Goal: Communication & Community: Answer question/provide support

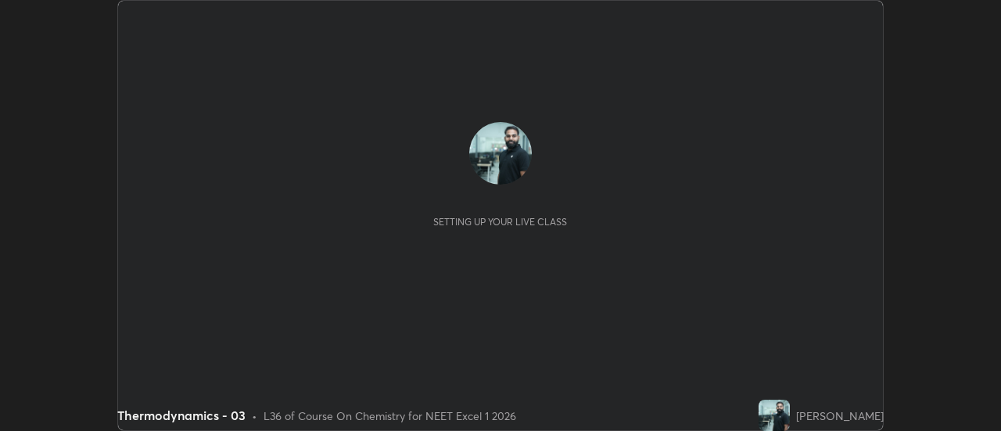
scroll to position [431, 1001]
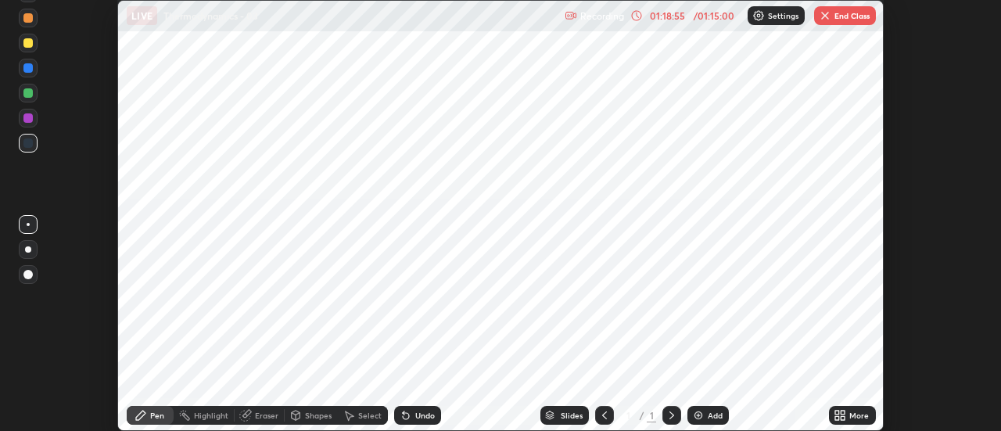
click at [837, 16] on button "End Class" at bounding box center [845, 15] width 62 height 19
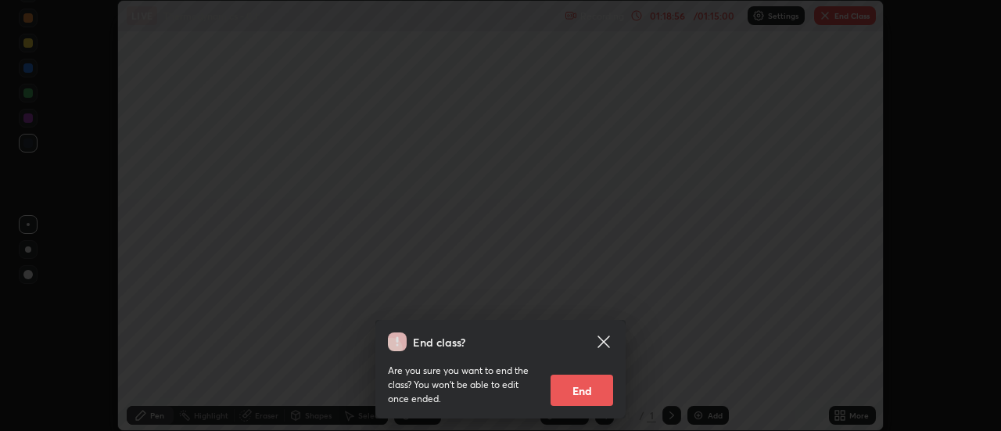
click at [588, 389] on button "End" at bounding box center [582, 390] width 63 height 31
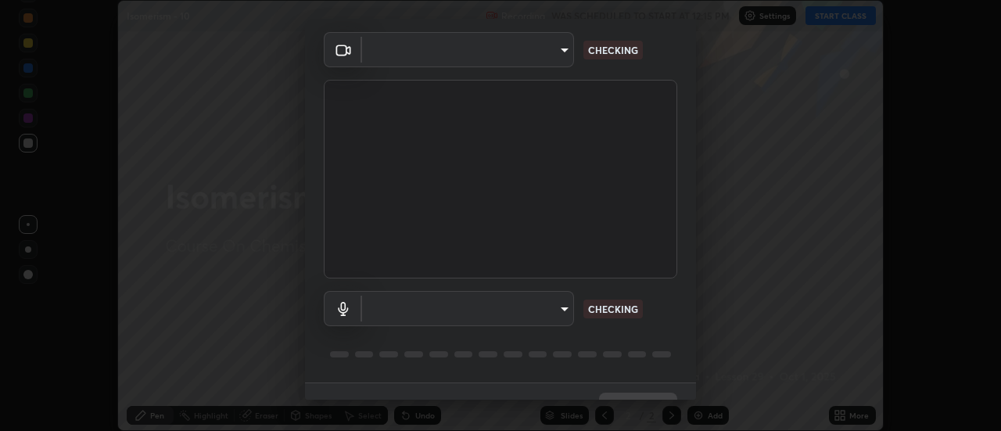
scroll to position [82, 0]
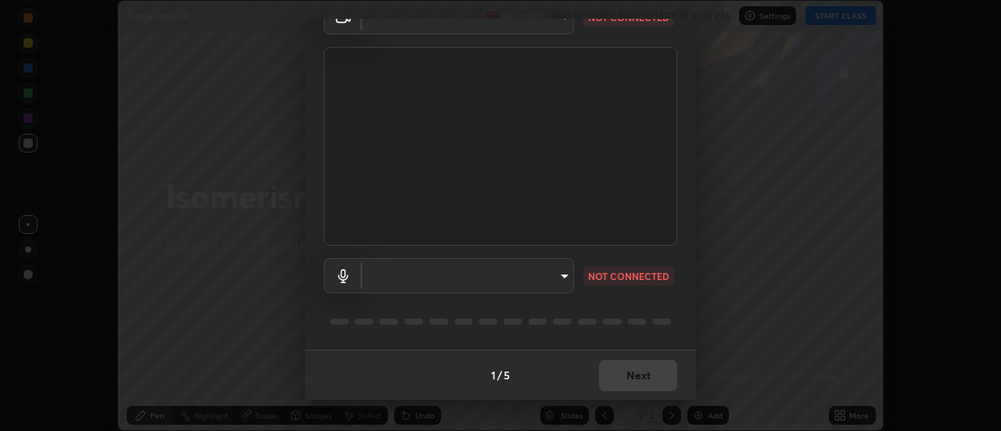
type input "985e4b1f72fc3b9494b48cef3b79fe3b682f9ae0bb15c20acfe574fe2aaad349"
type input "default"
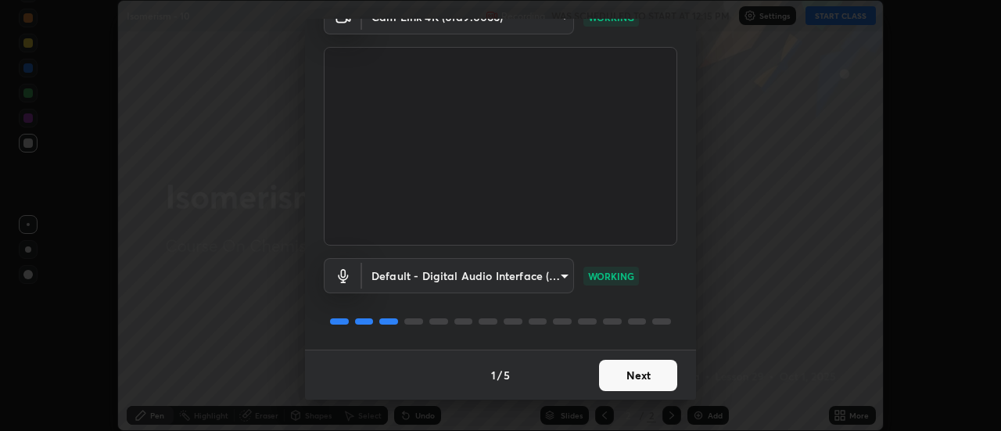
click at [624, 385] on button "Next" at bounding box center [638, 375] width 78 height 31
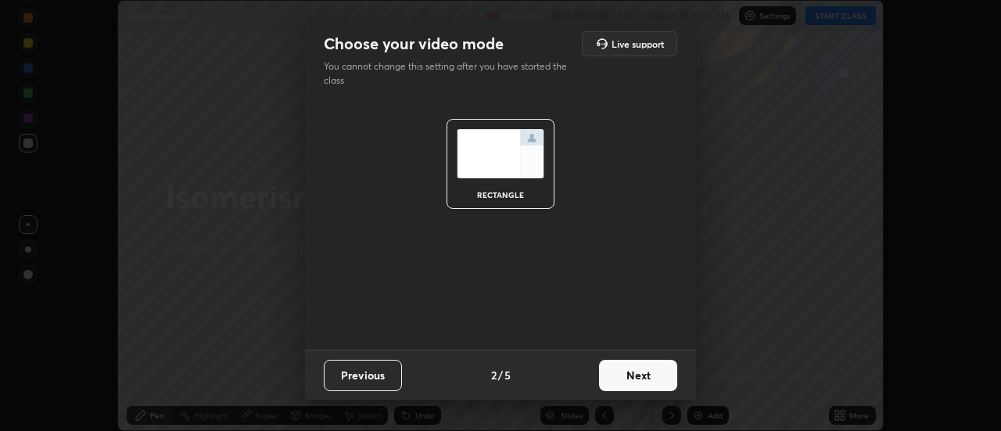
scroll to position [0, 0]
click at [623, 386] on button "Next" at bounding box center [638, 375] width 78 height 31
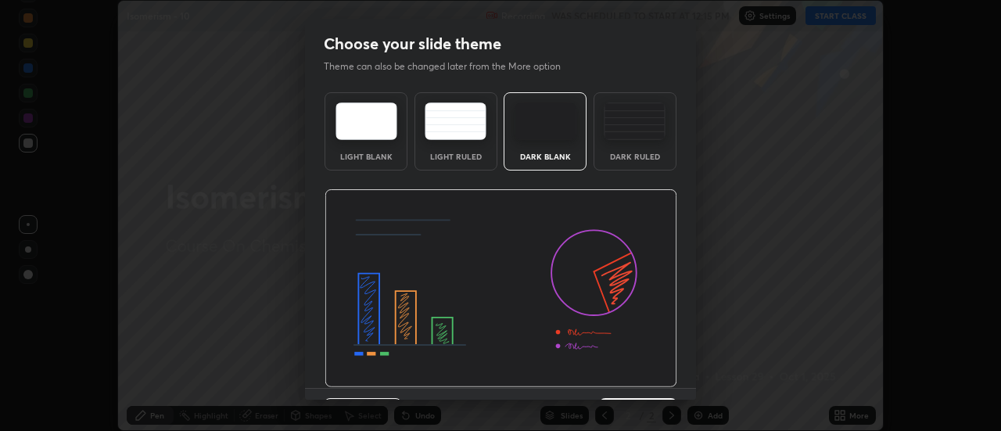
click at [628, 383] on img at bounding box center [501, 288] width 353 height 199
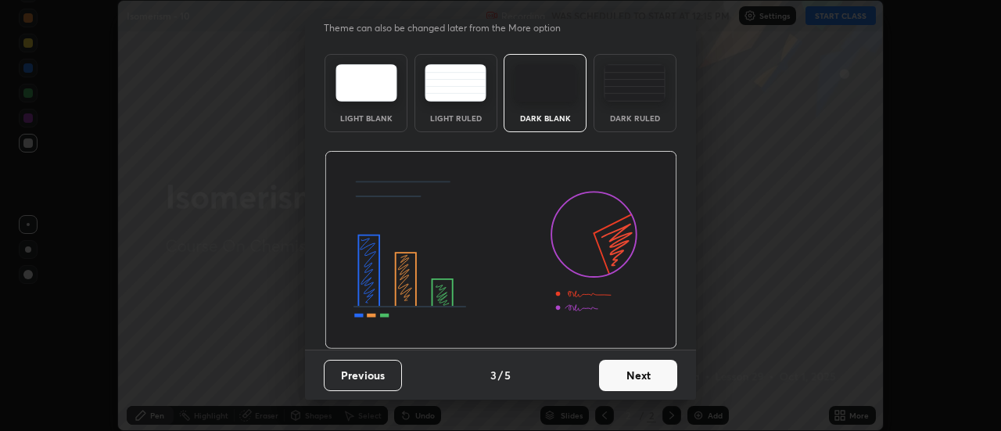
click at [634, 383] on button "Next" at bounding box center [638, 375] width 78 height 31
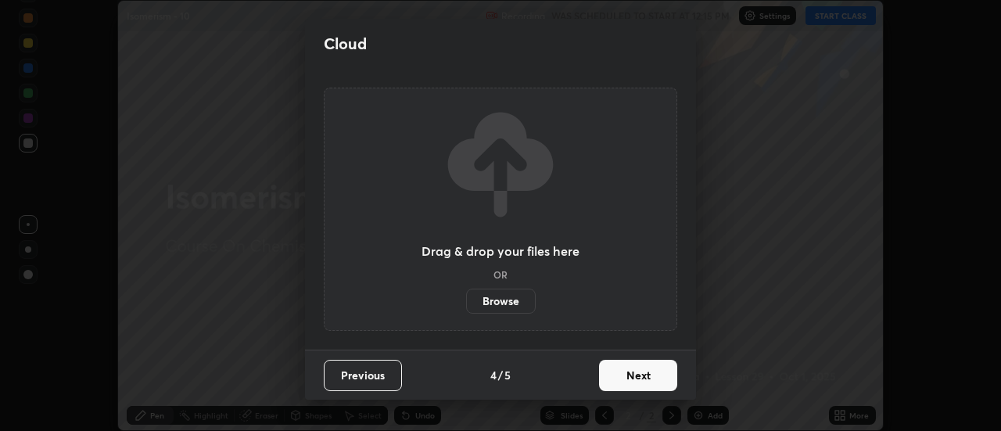
scroll to position [0, 0]
click at [637, 379] on button "Next" at bounding box center [638, 375] width 78 height 31
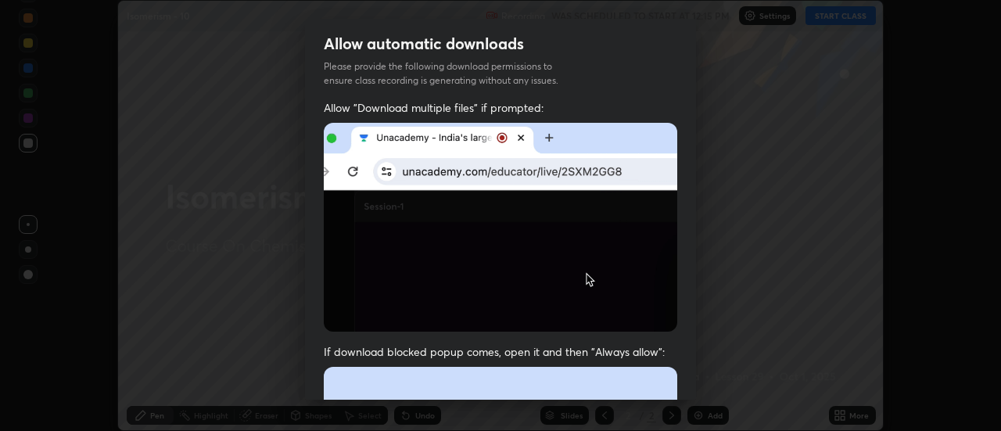
click at [642, 324] on div "Allow automatic downloads Please provide the following download permissions to …" at bounding box center [500, 209] width 391 height 381
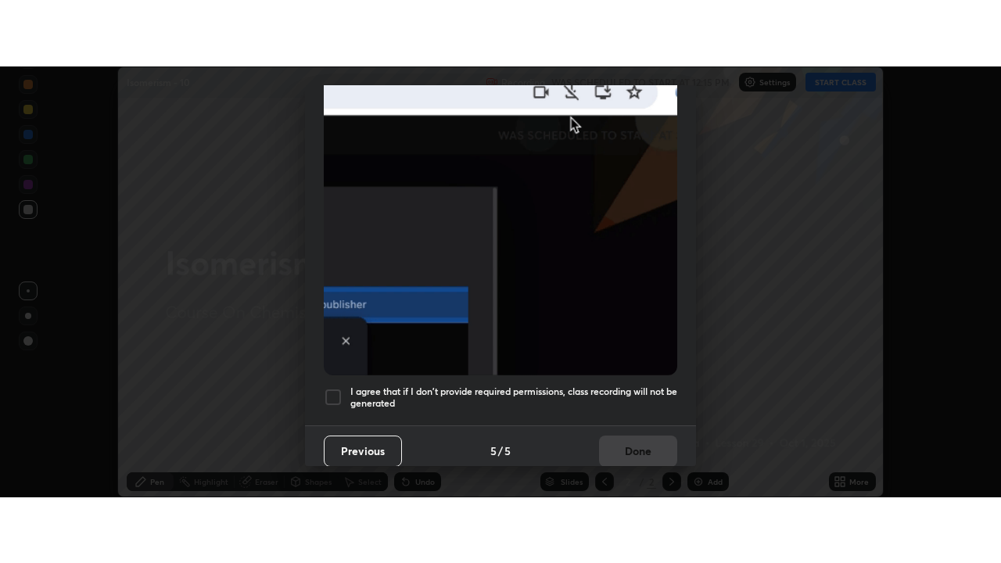
scroll to position [401, 0]
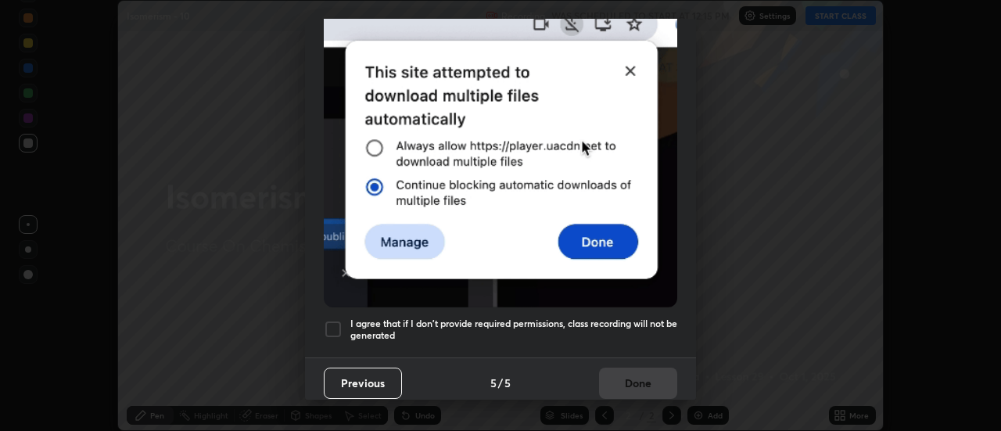
click at [624, 318] on h5 "I agree that if I don't provide required permissions, class recording will not …" at bounding box center [513, 330] width 327 height 24
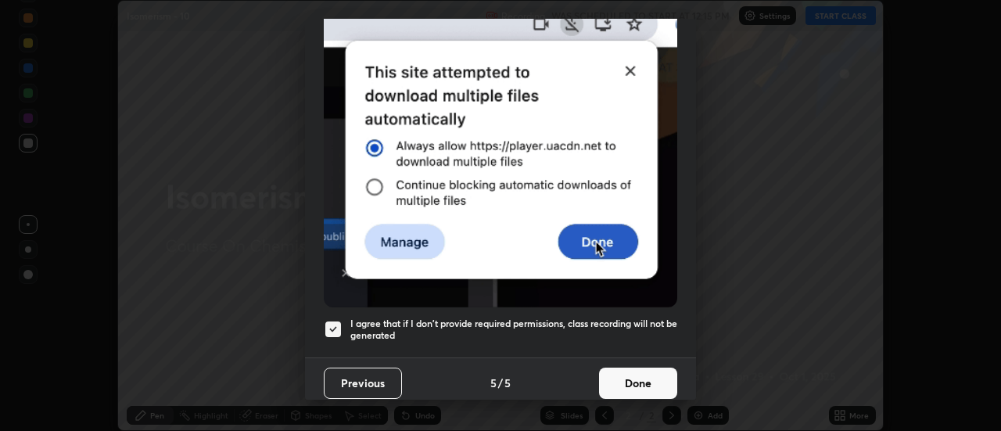
click at [637, 379] on button "Done" at bounding box center [638, 383] width 78 height 31
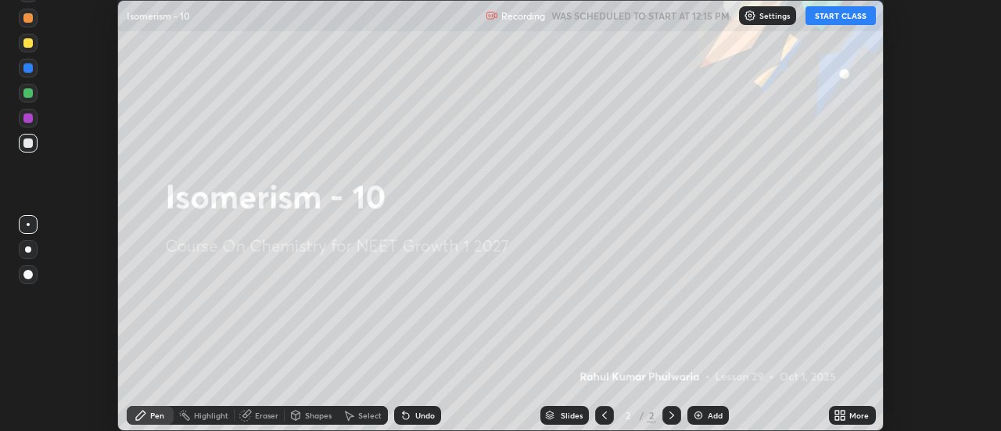
click at [838, 412] on icon at bounding box center [838, 413] width 4 height 4
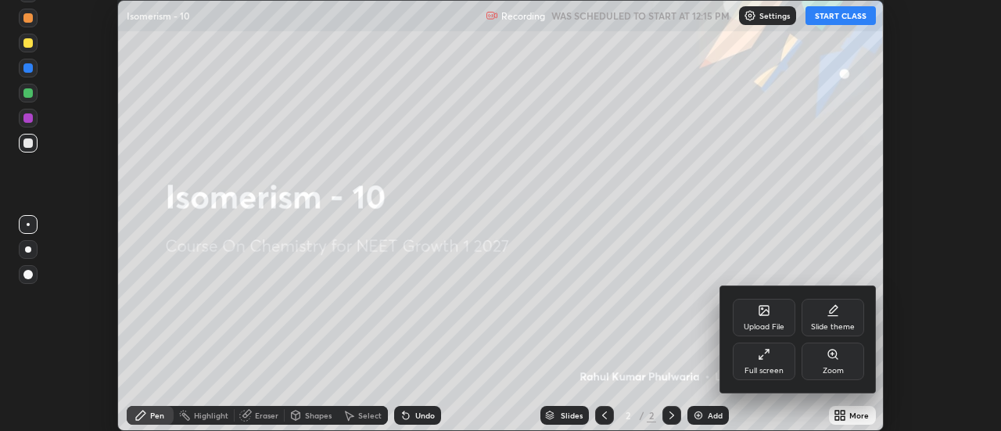
click at [759, 362] on div "Full screen" at bounding box center [764, 362] width 63 height 38
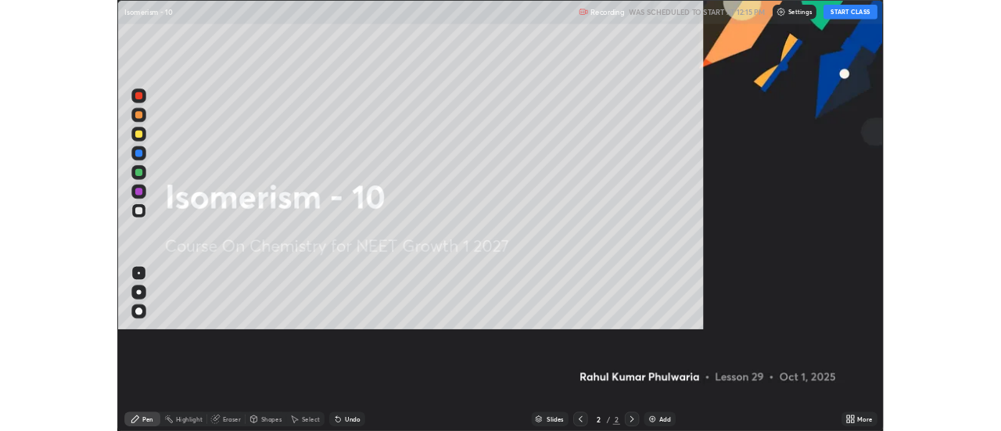
scroll to position [563, 1001]
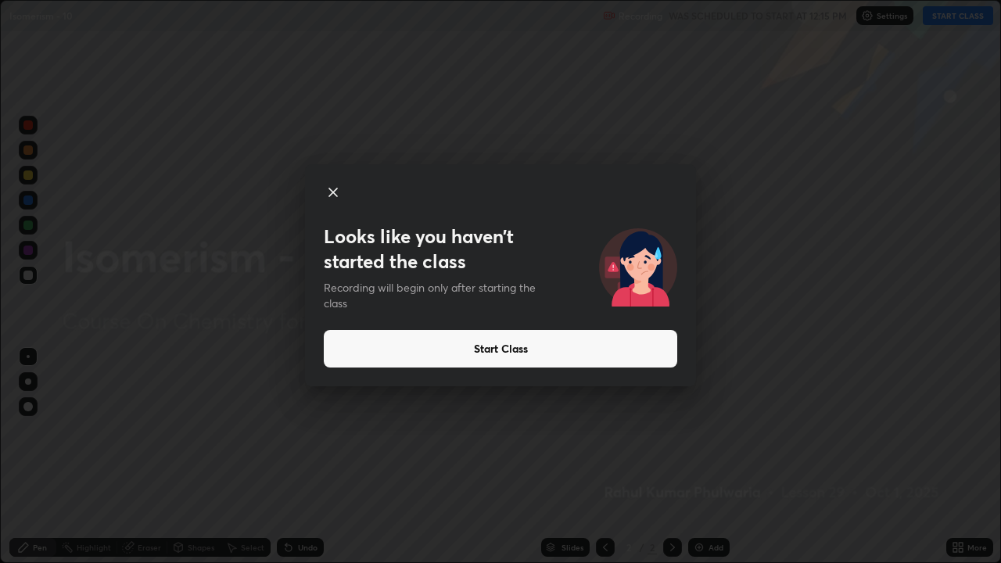
click at [609, 357] on button "Start Class" at bounding box center [501, 349] width 354 height 38
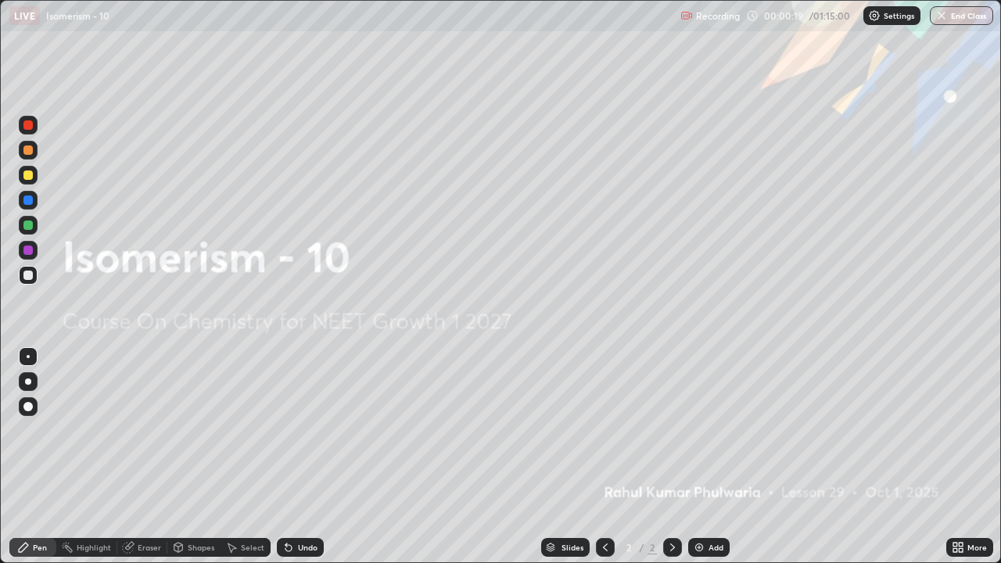
click at [696, 430] on img at bounding box center [699, 547] width 13 height 13
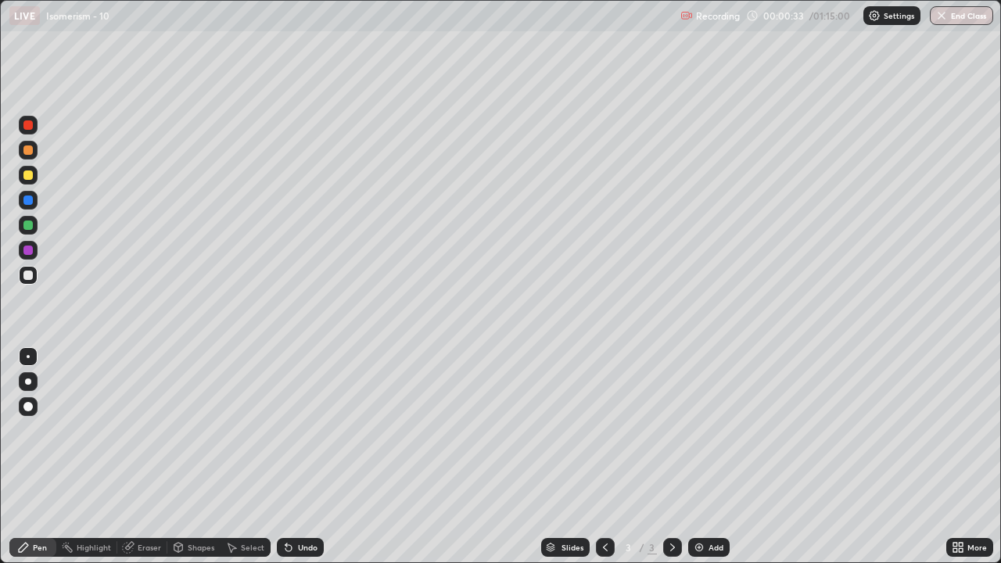
click at [142, 430] on div "Eraser" at bounding box center [142, 547] width 50 height 19
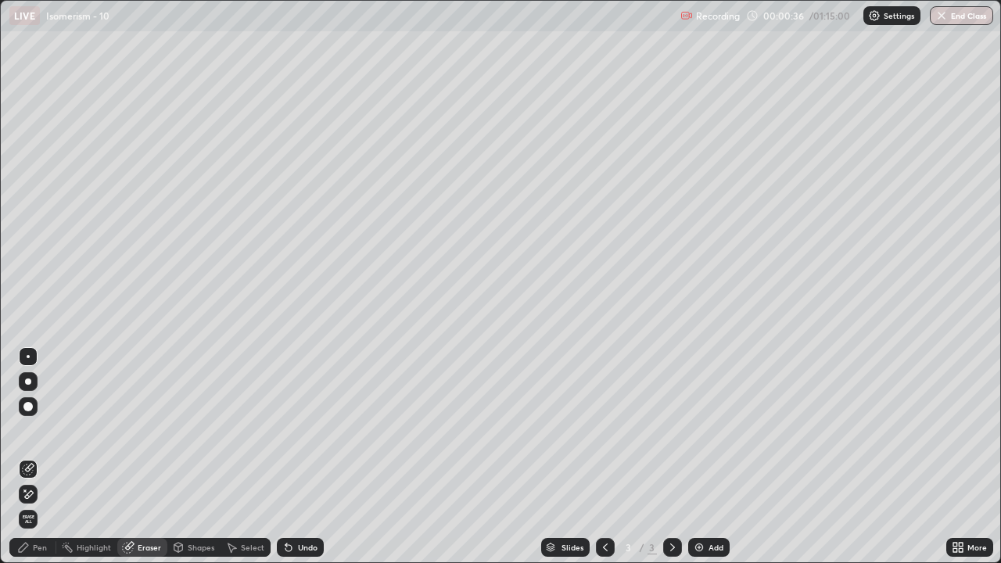
click at [41, 430] on div "Pen" at bounding box center [40, 548] width 14 height 8
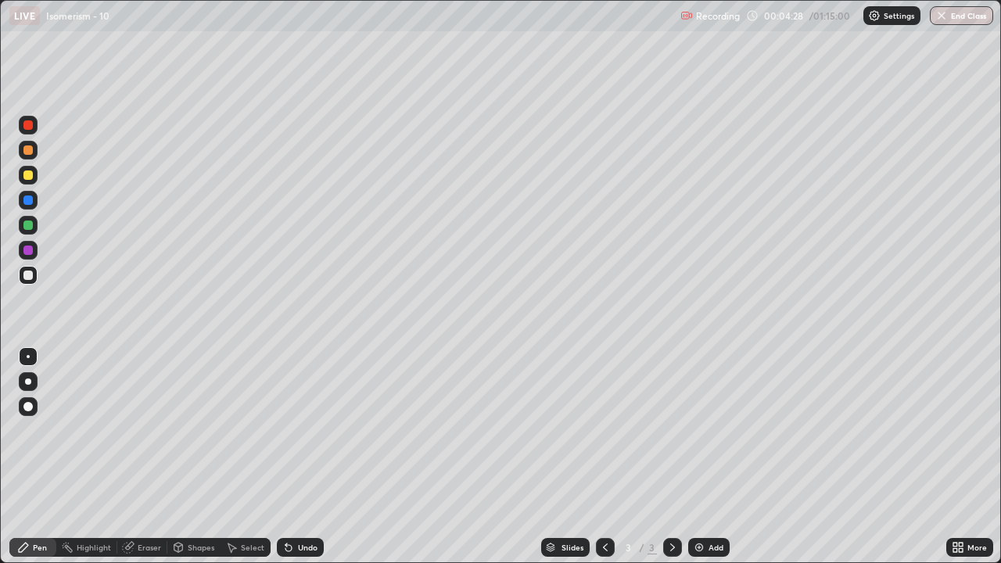
click at [23, 177] on div at bounding box center [27, 175] width 9 height 9
click at [31, 278] on div at bounding box center [27, 275] width 9 height 9
click at [696, 430] on img at bounding box center [699, 547] width 13 height 13
click at [291, 430] on icon at bounding box center [288, 547] width 13 height 13
click at [699, 430] on img at bounding box center [699, 547] width 13 height 13
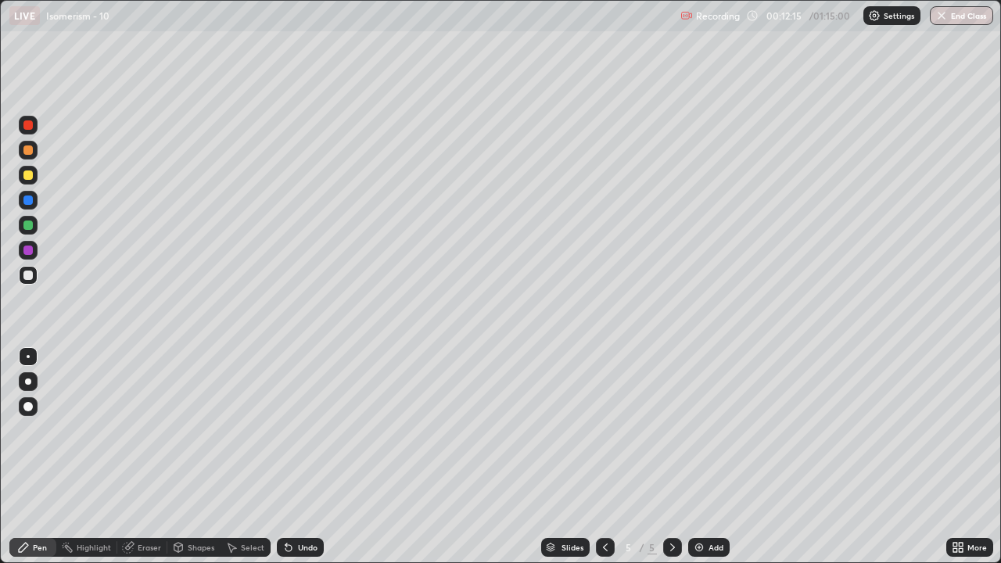
click at [26, 178] on div at bounding box center [27, 175] width 9 height 9
click at [25, 276] on div at bounding box center [27, 275] width 9 height 9
click at [26, 178] on div at bounding box center [27, 175] width 9 height 9
click at [31, 275] on div at bounding box center [27, 275] width 9 height 9
click at [23, 127] on div at bounding box center [27, 124] width 9 height 9
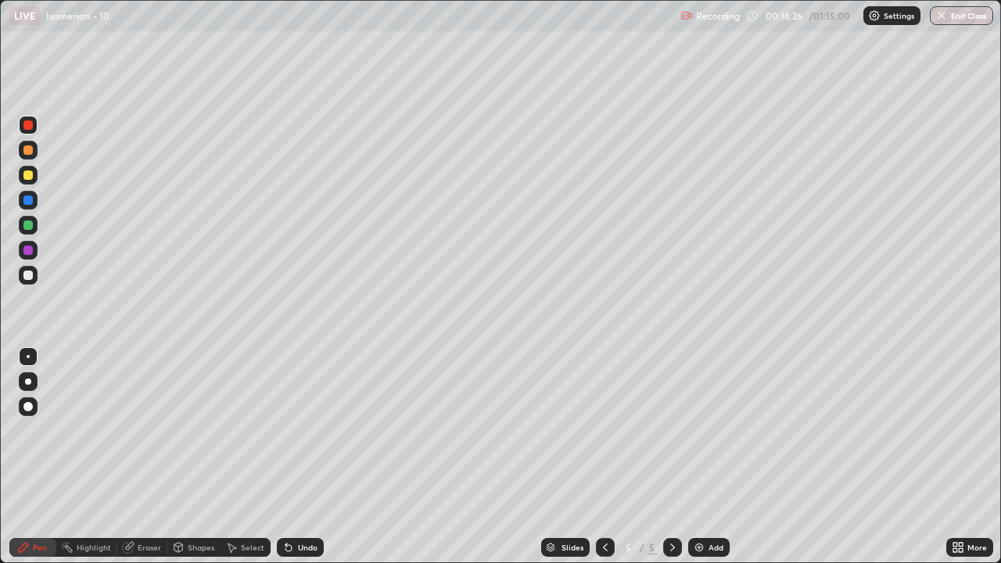
click at [27, 276] on div at bounding box center [27, 275] width 9 height 9
click at [303, 430] on div "Undo" at bounding box center [308, 548] width 20 height 8
click at [31, 177] on div at bounding box center [27, 175] width 9 height 9
click at [32, 277] on div at bounding box center [27, 275] width 9 height 9
click at [696, 430] on img at bounding box center [699, 547] width 13 height 13
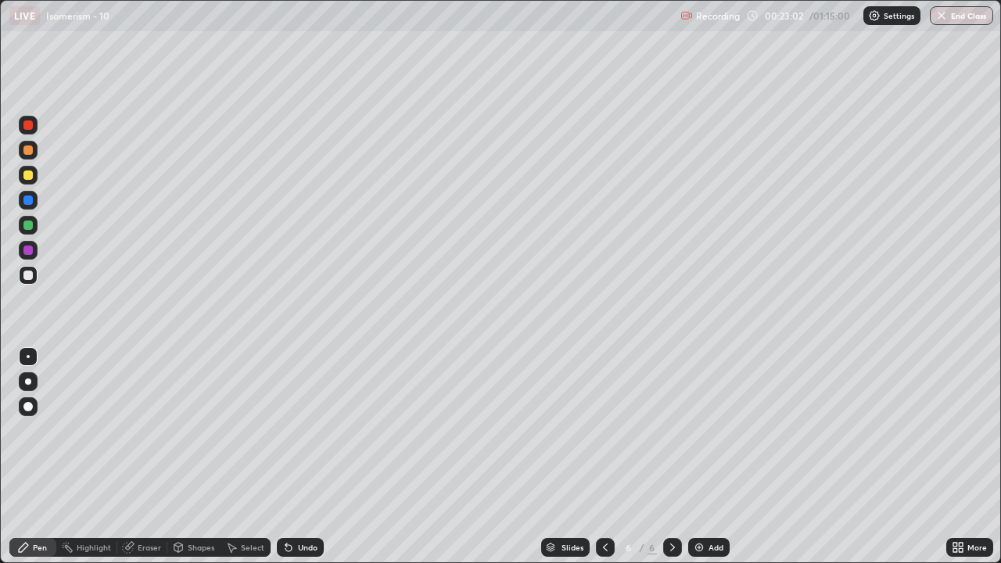
click at [27, 178] on div at bounding box center [27, 175] width 9 height 9
click at [27, 275] on div at bounding box center [27, 275] width 9 height 9
click at [26, 178] on div at bounding box center [27, 175] width 9 height 9
click at [25, 276] on div at bounding box center [27, 275] width 9 height 9
click at [27, 178] on div at bounding box center [27, 175] width 9 height 9
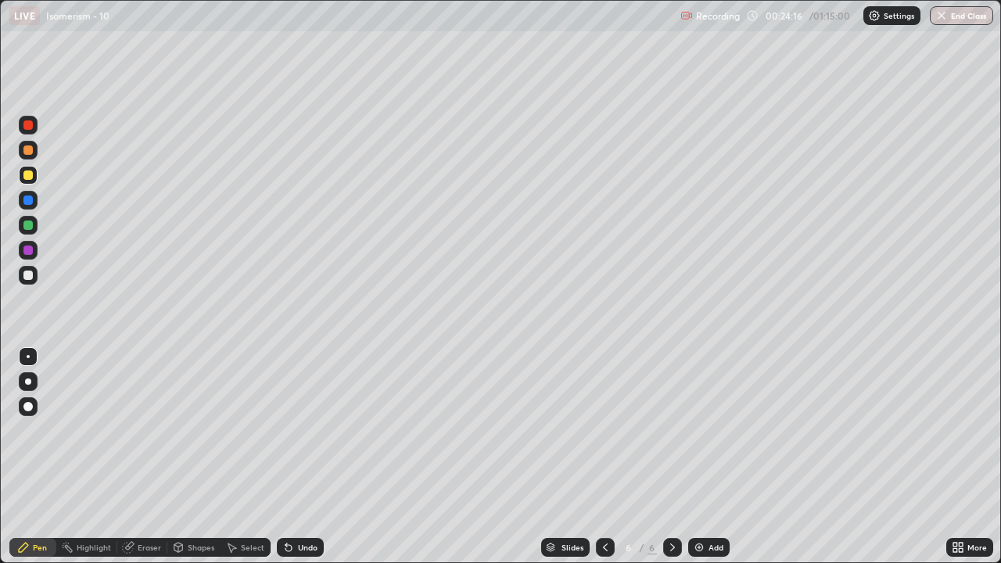
click at [27, 275] on div at bounding box center [27, 275] width 9 height 9
click at [300, 430] on div "Undo" at bounding box center [308, 548] width 20 height 8
click at [149, 430] on div "Eraser" at bounding box center [149, 548] width 23 height 8
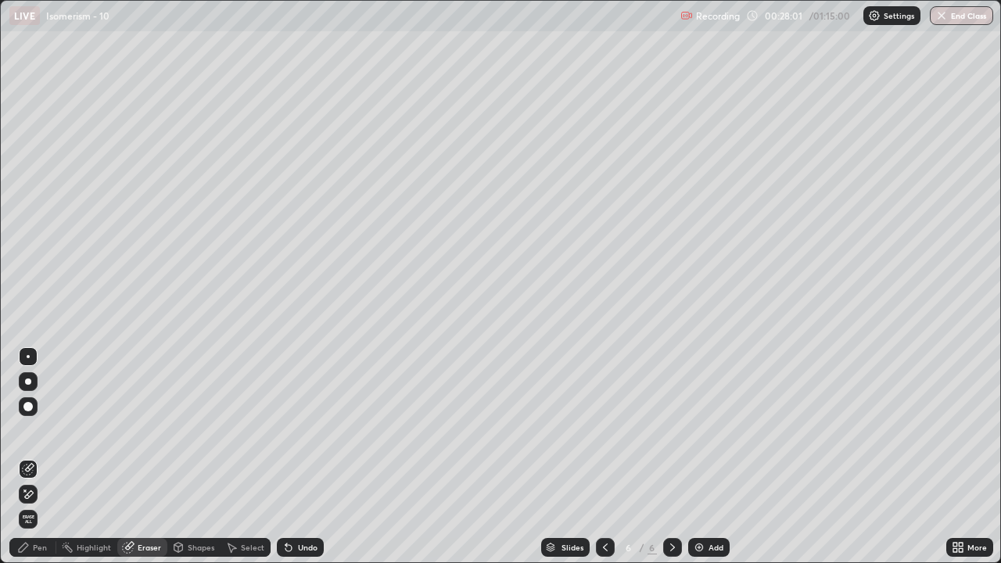
click at [294, 430] on div "Undo" at bounding box center [300, 547] width 47 height 19
click at [310, 430] on div "Undo" at bounding box center [300, 547] width 47 height 19
click at [312, 430] on div "Undo" at bounding box center [300, 547] width 47 height 19
click at [310, 430] on div "Undo" at bounding box center [308, 548] width 20 height 8
click at [311, 430] on div "Undo" at bounding box center [308, 548] width 20 height 8
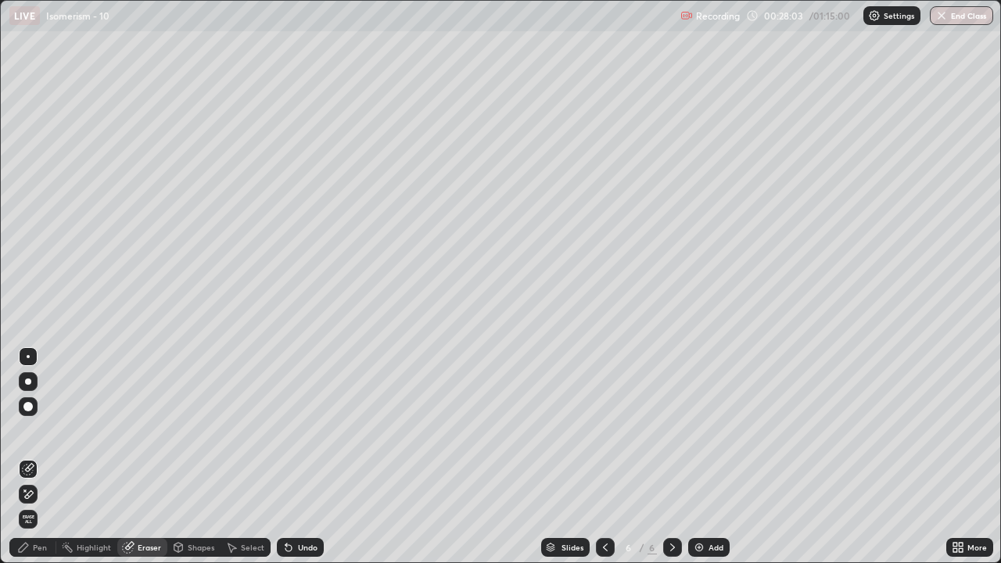
click at [311, 430] on div "Undo" at bounding box center [308, 548] width 20 height 8
click at [310, 430] on div "Undo" at bounding box center [308, 548] width 20 height 8
click at [309, 430] on div "Undo" at bounding box center [308, 548] width 20 height 8
click at [311, 430] on div "Undo" at bounding box center [308, 548] width 20 height 8
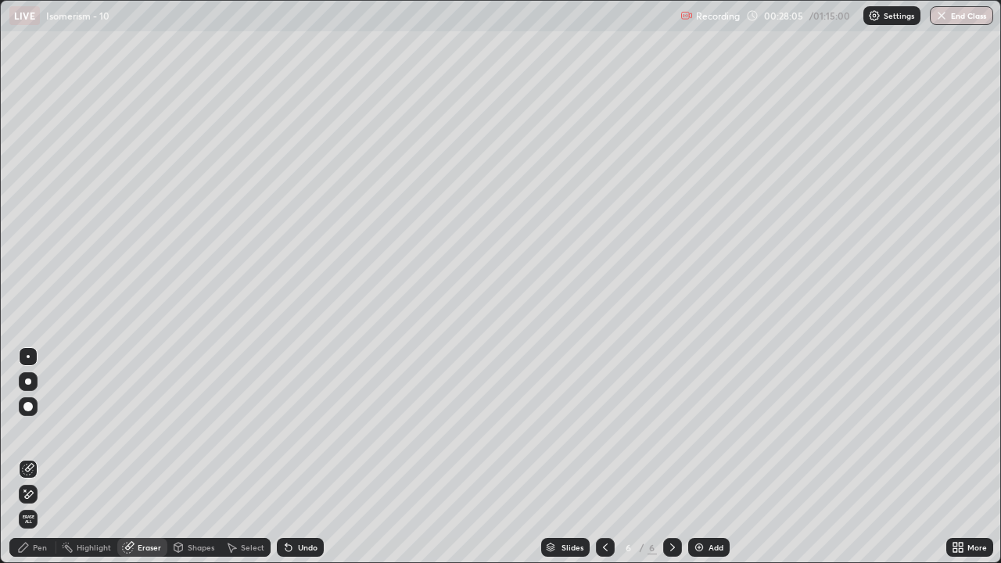
click at [311, 430] on div "Undo" at bounding box center [308, 548] width 20 height 8
click at [309, 430] on div "Undo" at bounding box center [308, 548] width 20 height 8
click at [40, 430] on div "Pen" at bounding box center [32, 547] width 47 height 19
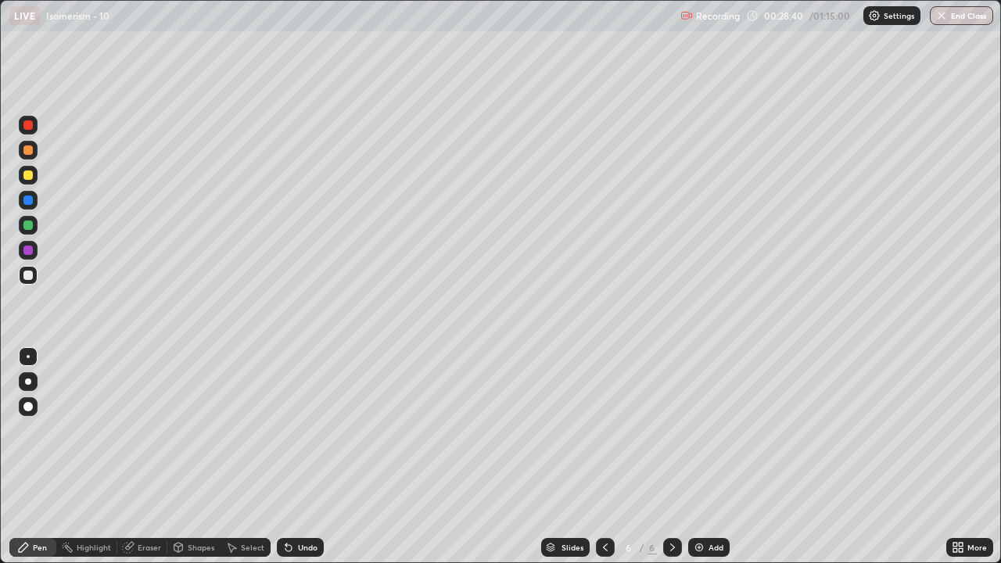
click at [299, 430] on div "Undo" at bounding box center [308, 548] width 20 height 8
click at [300, 430] on div "Undo" at bounding box center [308, 548] width 20 height 8
click at [300, 430] on div "Undo" at bounding box center [300, 547] width 47 height 19
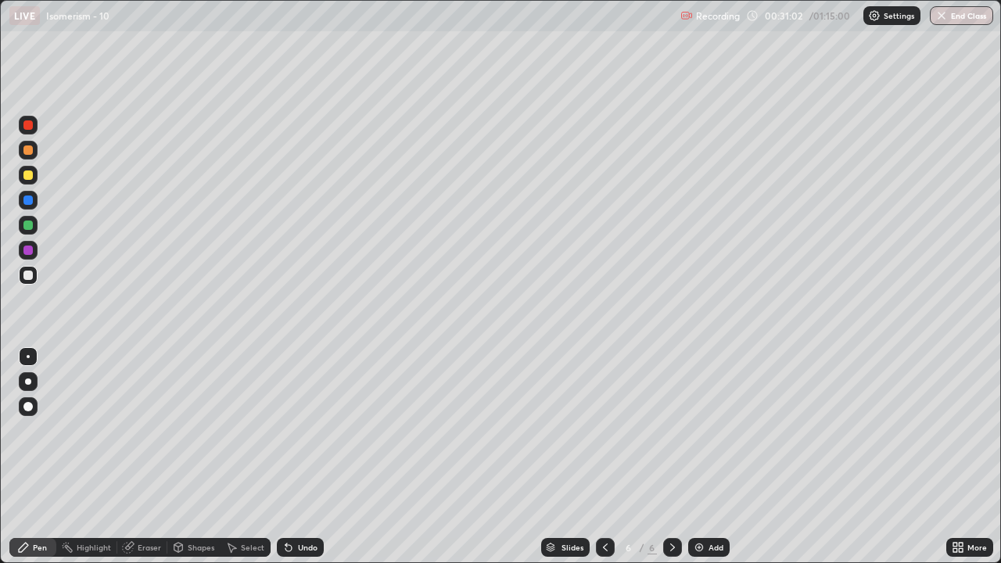
click at [304, 430] on div "Undo" at bounding box center [300, 547] width 47 height 19
click at [307, 430] on div "Undo" at bounding box center [300, 547] width 47 height 19
click at [312, 430] on div "Undo" at bounding box center [300, 547] width 47 height 19
click at [311, 430] on div "Undo" at bounding box center [300, 547] width 47 height 19
click at [314, 430] on div "Undo" at bounding box center [300, 547] width 47 height 19
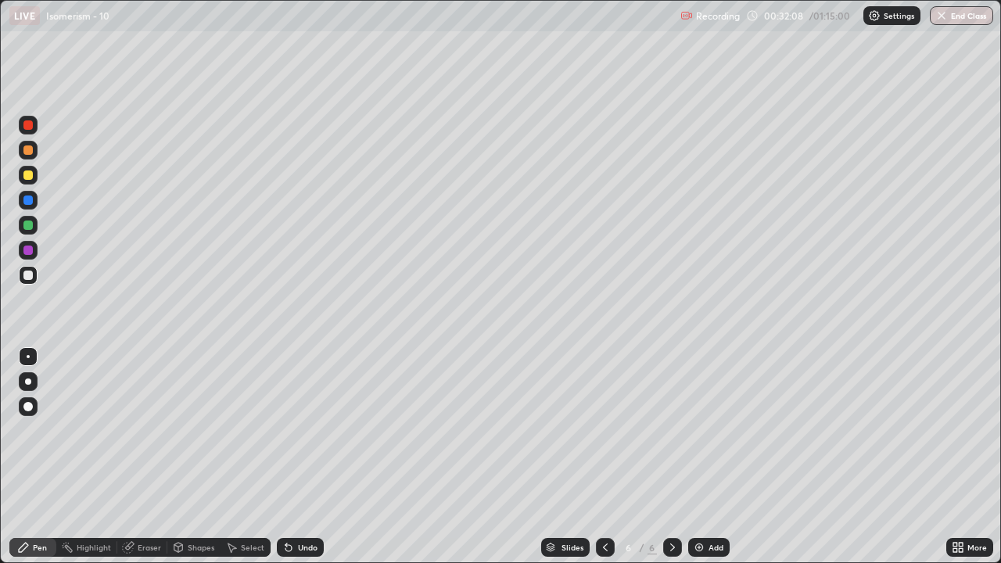
click at [25, 178] on div at bounding box center [27, 175] width 9 height 9
click at [30, 275] on div at bounding box center [27, 275] width 9 height 9
click at [29, 271] on div at bounding box center [27, 275] width 9 height 9
click at [27, 179] on div at bounding box center [27, 175] width 9 height 9
click at [25, 279] on div at bounding box center [27, 275] width 9 height 9
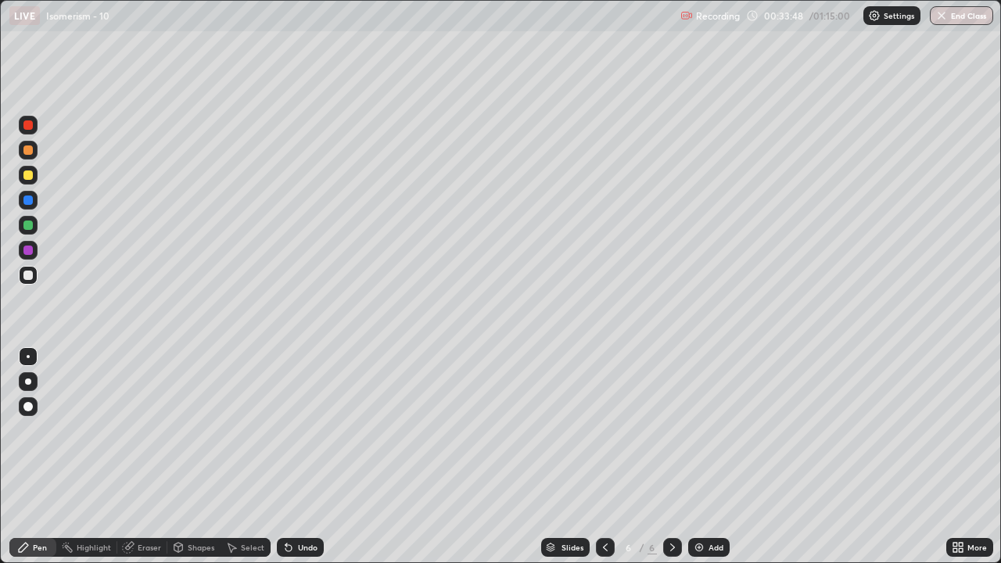
click at [695, 430] on img at bounding box center [699, 547] width 13 height 13
click at [29, 274] on div at bounding box center [27, 275] width 9 height 9
click at [295, 430] on div "Undo" at bounding box center [300, 547] width 47 height 19
click at [148, 430] on div "Eraser" at bounding box center [149, 548] width 23 height 8
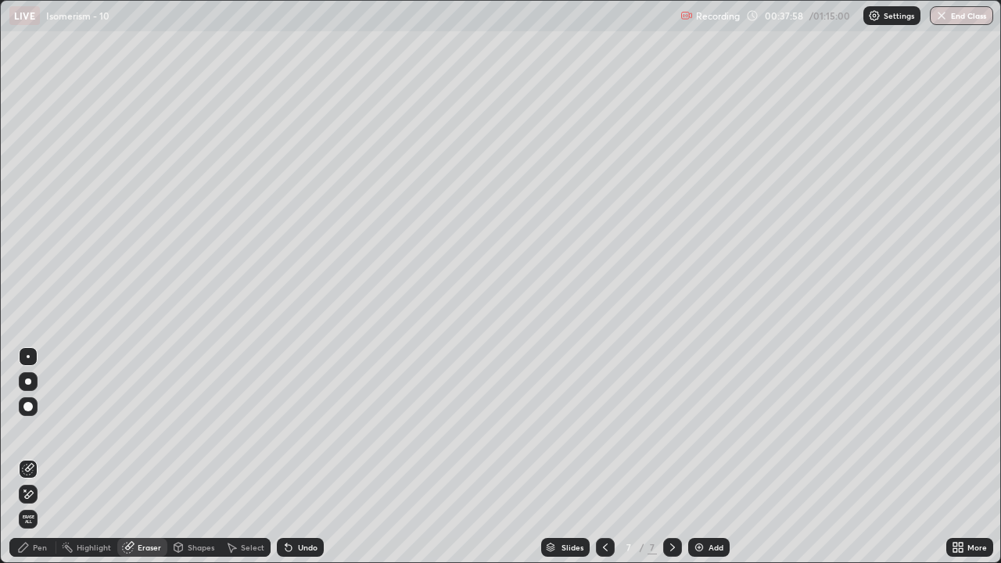
click at [38, 430] on div "Pen" at bounding box center [32, 547] width 47 height 19
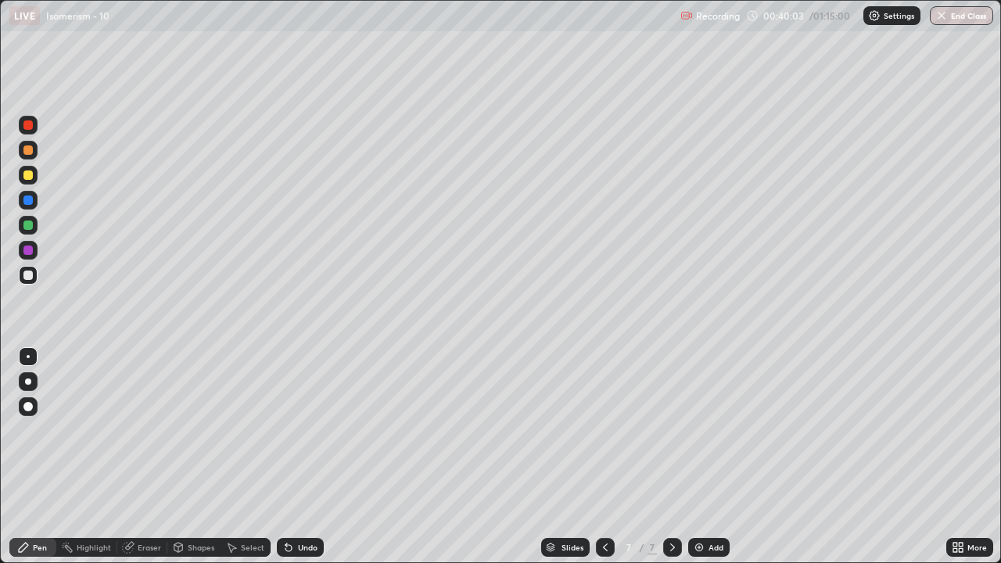
click at [289, 430] on icon at bounding box center [289, 548] width 6 height 6
click at [286, 430] on icon at bounding box center [289, 548] width 6 height 6
click at [294, 430] on div "Undo" at bounding box center [300, 547] width 47 height 19
click at [298, 430] on div "Undo" at bounding box center [308, 548] width 20 height 8
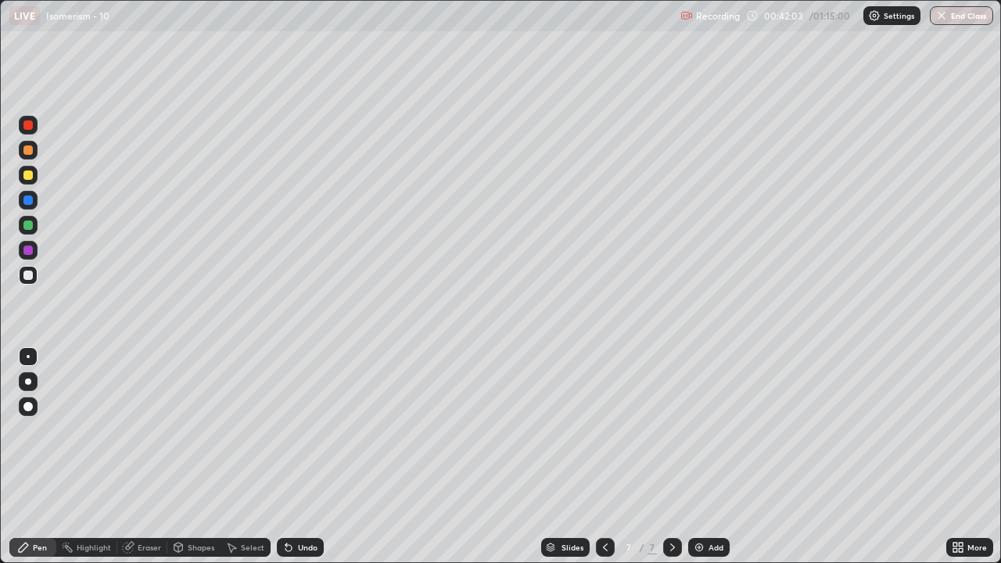
click at [302, 430] on div "Undo" at bounding box center [300, 547] width 47 height 19
click at [30, 178] on div at bounding box center [27, 175] width 9 height 9
click at [27, 276] on div at bounding box center [27, 275] width 9 height 9
click at [697, 430] on img at bounding box center [699, 547] width 13 height 13
click at [31, 178] on div at bounding box center [27, 175] width 9 height 9
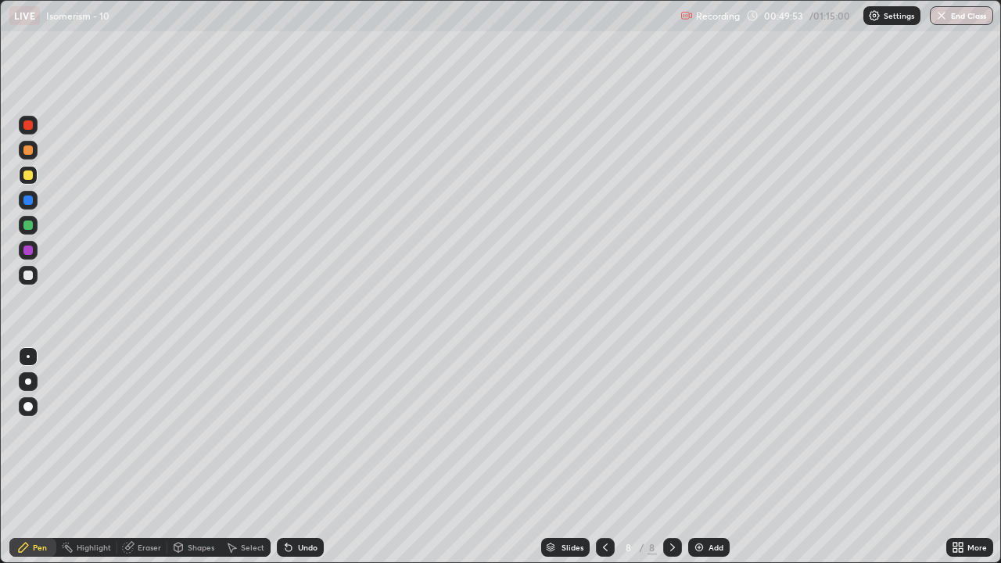
click at [142, 430] on div "Eraser" at bounding box center [149, 548] width 23 height 8
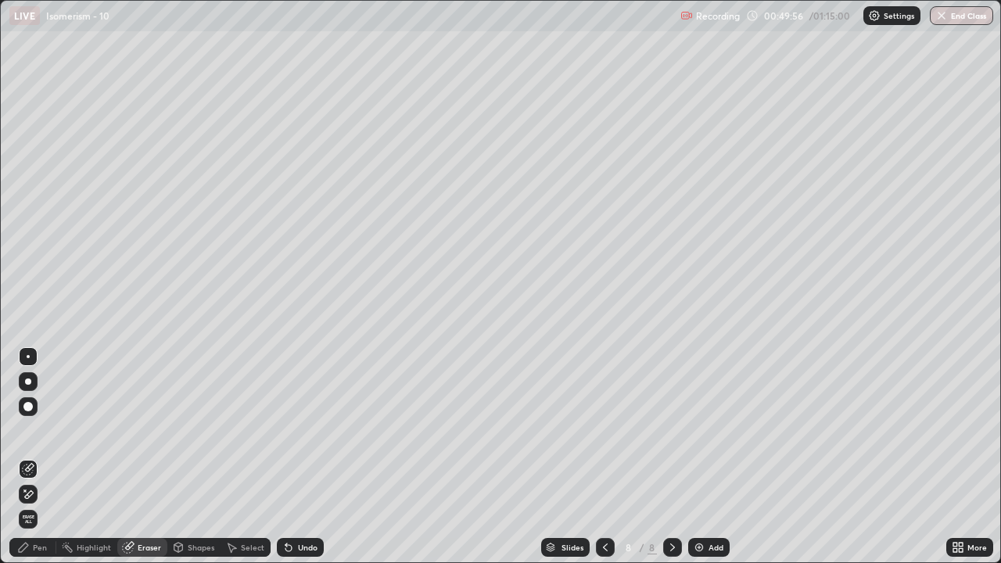
click at [34, 430] on div "Pen" at bounding box center [32, 547] width 47 height 19
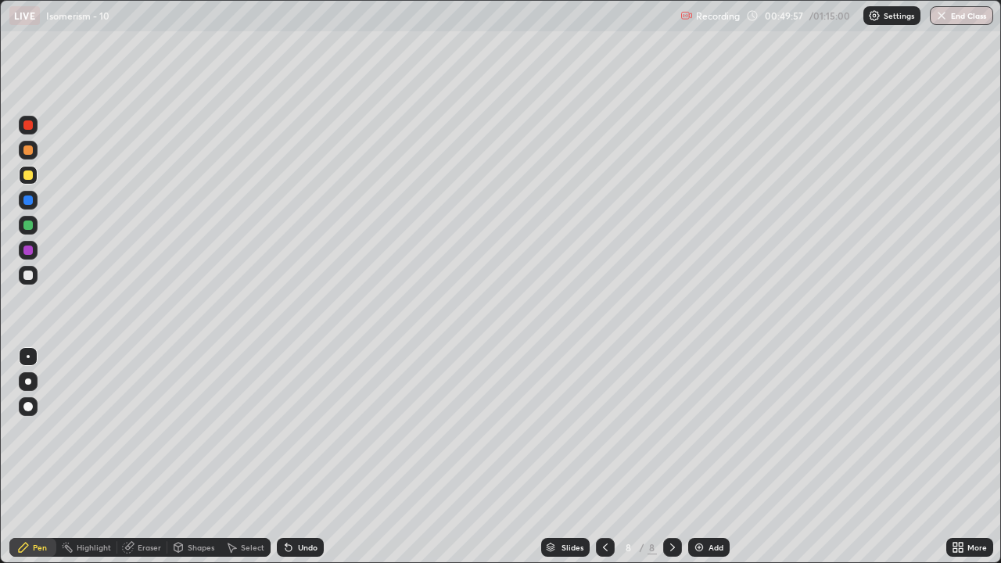
click at [26, 276] on div at bounding box center [27, 275] width 9 height 9
click at [24, 176] on div at bounding box center [27, 175] width 9 height 9
click at [32, 276] on div at bounding box center [27, 275] width 9 height 9
click at [306, 430] on div "Undo" at bounding box center [300, 547] width 47 height 19
click at [307, 430] on div "Undo" at bounding box center [308, 548] width 20 height 8
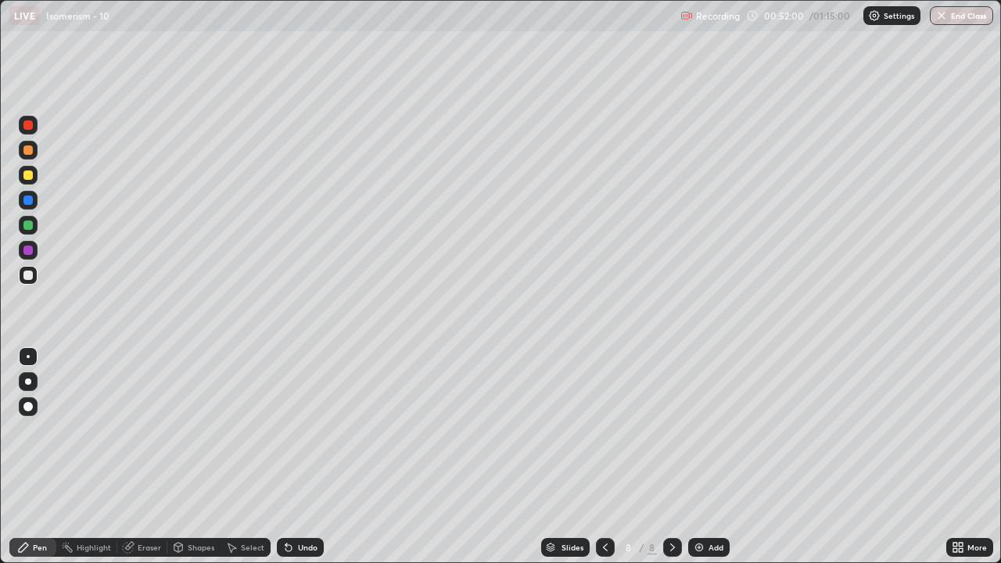
click at [309, 430] on div "Undo" at bounding box center [308, 548] width 20 height 8
click at [311, 430] on div "Undo" at bounding box center [308, 548] width 20 height 8
click at [314, 430] on div "Undo" at bounding box center [308, 548] width 20 height 8
click at [316, 430] on div "Undo" at bounding box center [300, 547] width 47 height 19
click at [705, 430] on div "Add" at bounding box center [708, 547] width 41 height 19
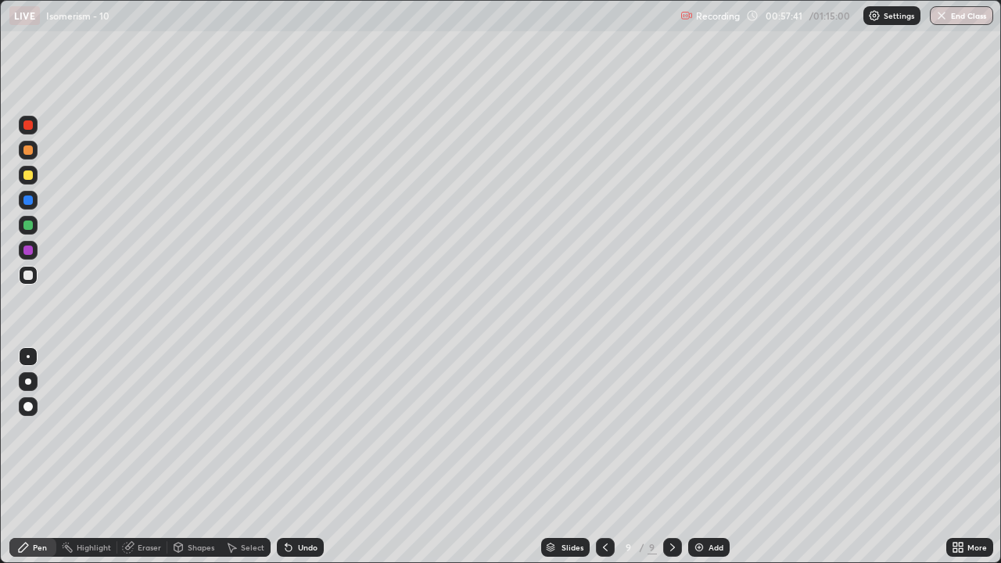
click at [27, 181] on div at bounding box center [28, 175] width 19 height 19
click at [21, 273] on div at bounding box center [28, 275] width 19 height 19
click at [698, 430] on img at bounding box center [699, 547] width 13 height 13
click at [602, 430] on icon at bounding box center [604, 547] width 13 height 13
click at [671, 430] on icon at bounding box center [673, 547] width 13 height 13
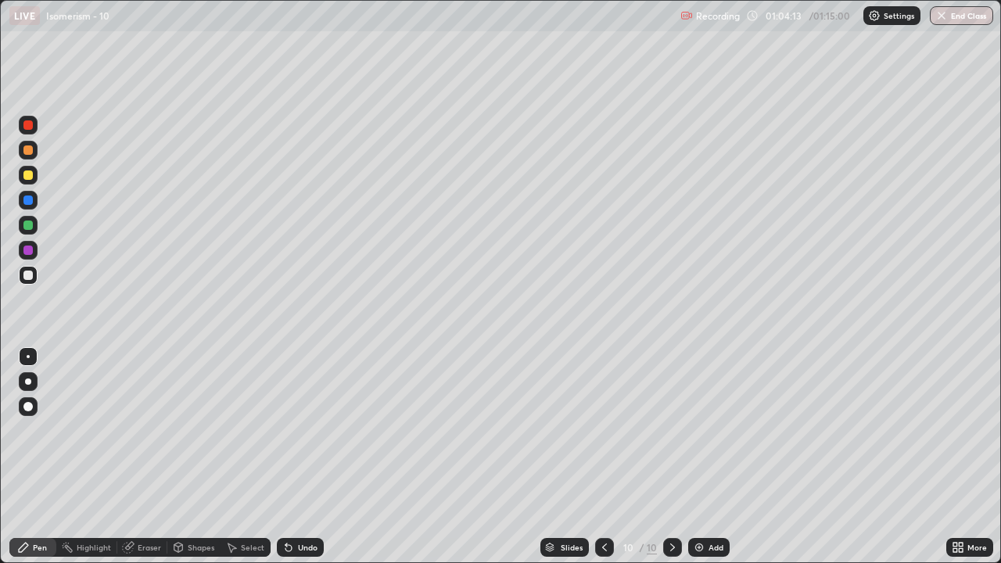
click at [31, 177] on div at bounding box center [27, 175] width 9 height 9
click at [26, 273] on div at bounding box center [27, 275] width 9 height 9
click at [603, 430] on icon at bounding box center [604, 547] width 13 height 13
click at [670, 430] on icon at bounding box center [673, 547] width 13 height 13
click at [140, 430] on div "Eraser" at bounding box center [142, 547] width 50 height 19
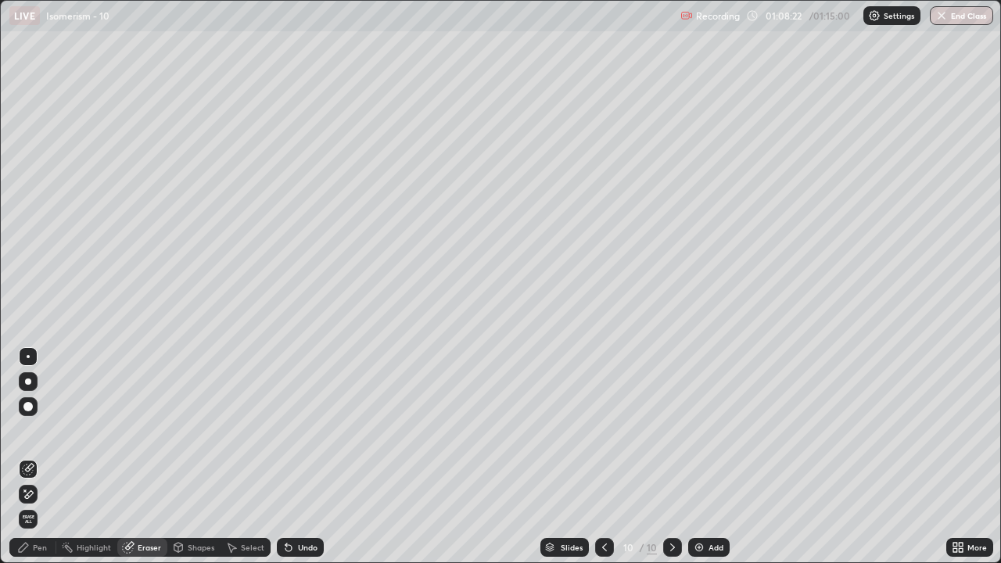
click at [45, 430] on div "Pen" at bounding box center [40, 548] width 14 height 8
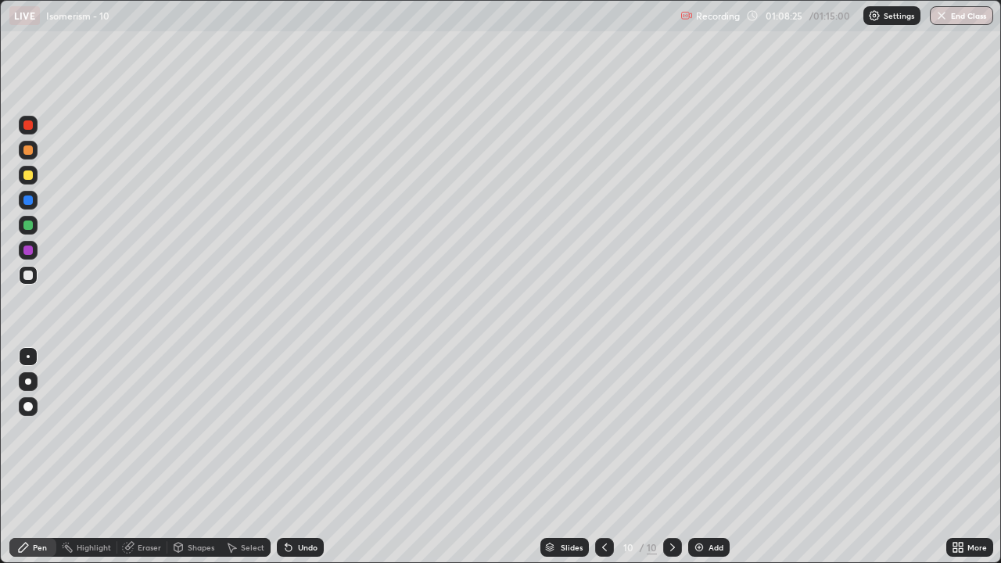
click at [28, 177] on div at bounding box center [27, 175] width 9 height 9
click at [286, 430] on icon at bounding box center [289, 548] width 6 height 6
click at [946, 18] on img "button" at bounding box center [942, 15] width 13 height 13
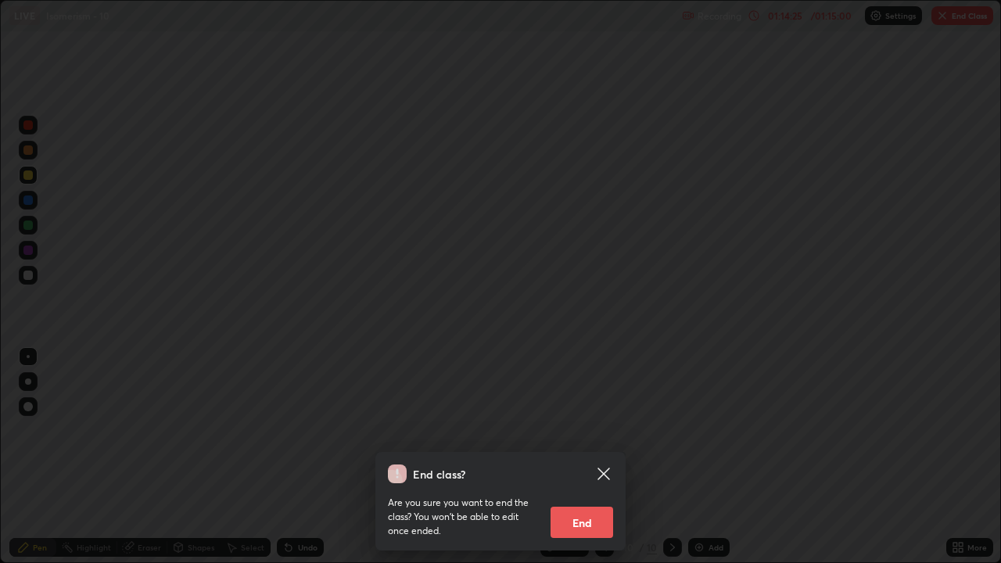
click at [589, 430] on button "End" at bounding box center [582, 522] width 63 height 31
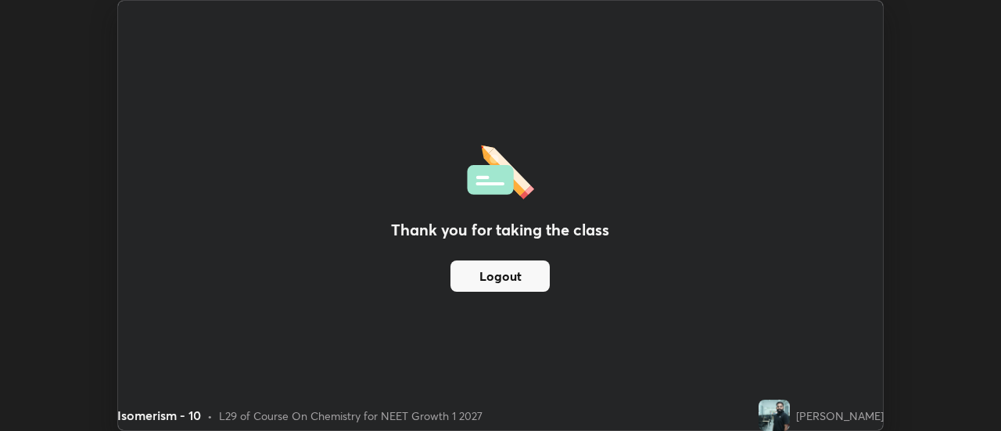
scroll to position [77802, 77231]
